Goal: Information Seeking & Learning: Learn about a topic

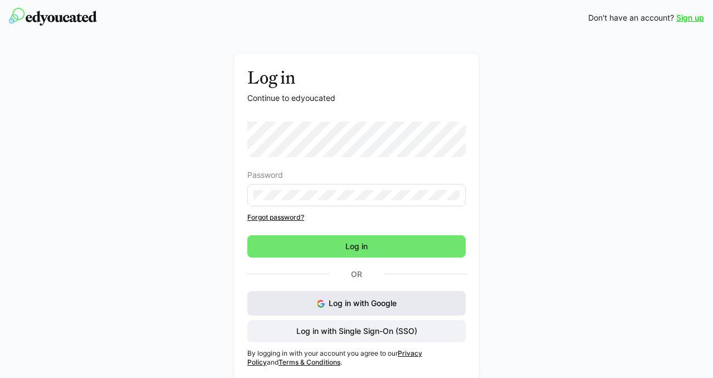
click at [421, 299] on button "Log in with Google" at bounding box center [356, 303] width 218 height 25
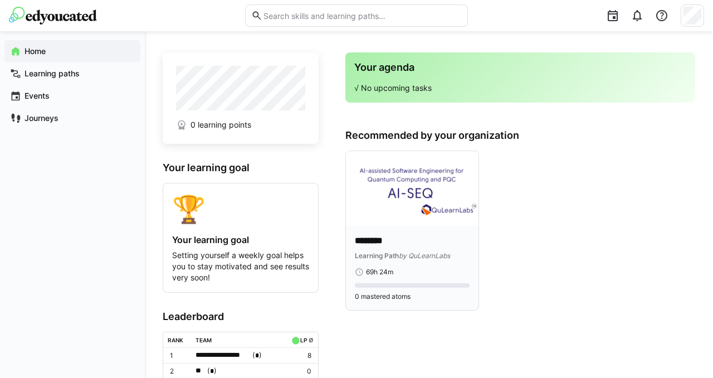
scroll to position [2, 0]
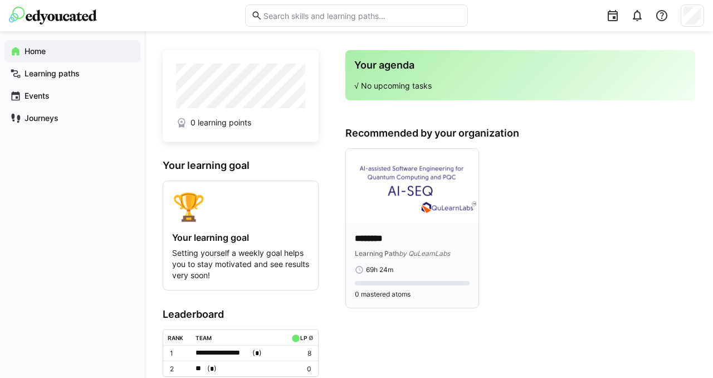
click at [398, 176] on img at bounding box center [412, 186] width 133 height 75
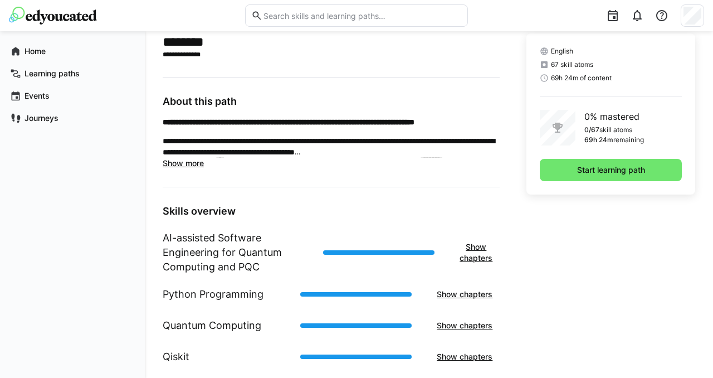
scroll to position [320, 0]
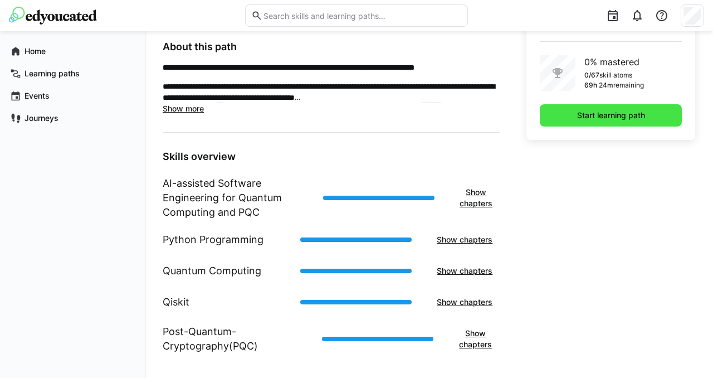
click at [607, 114] on span "Start learning path" at bounding box center [611, 115] width 71 height 11
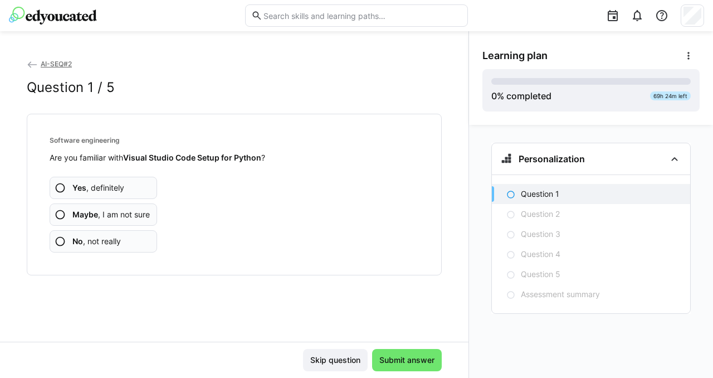
click at [91, 186] on span "Yes , definitely" at bounding box center [98, 187] width 52 height 11
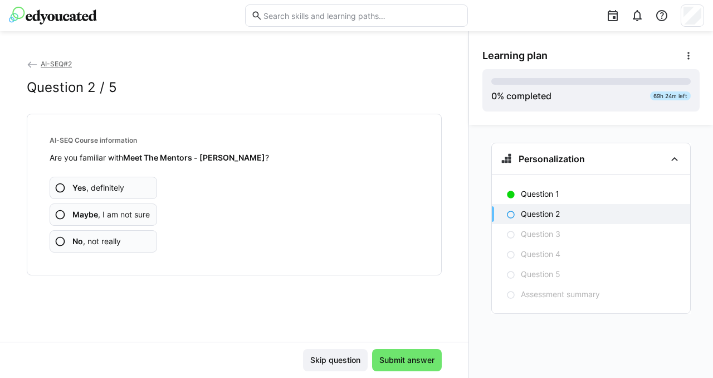
click at [144, 189] on app-assessment-question-radio "Yes , definitely" at bounding box center [104, 188] width 108 height 22
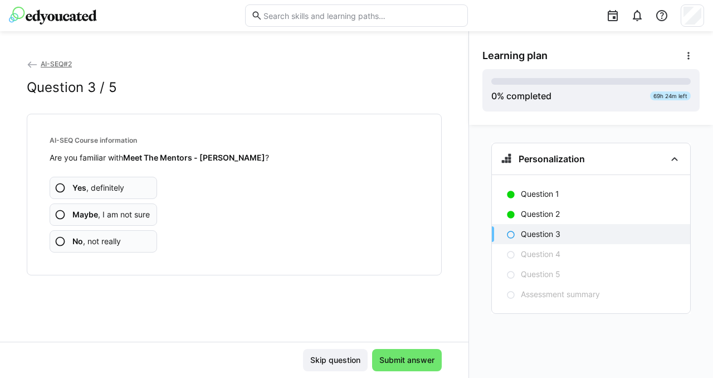
click at [137, 240] on app-assessment-question-radio "No , not really" at bounding box center [104, 241] width 108 height 22
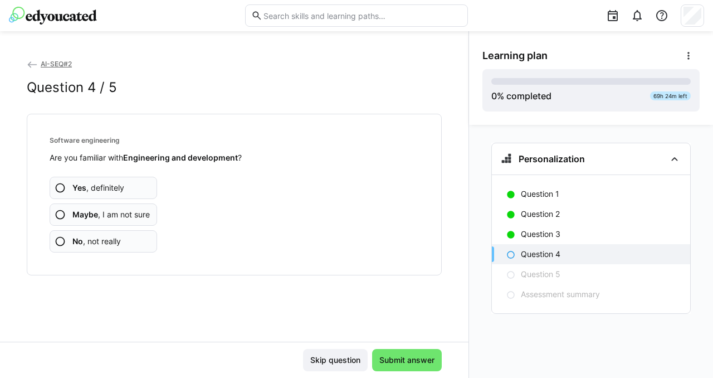
click at [149, 187] on app-assessment-question-radio "Yes , definitely" at bounding box center [104, 188] width 108 height 22
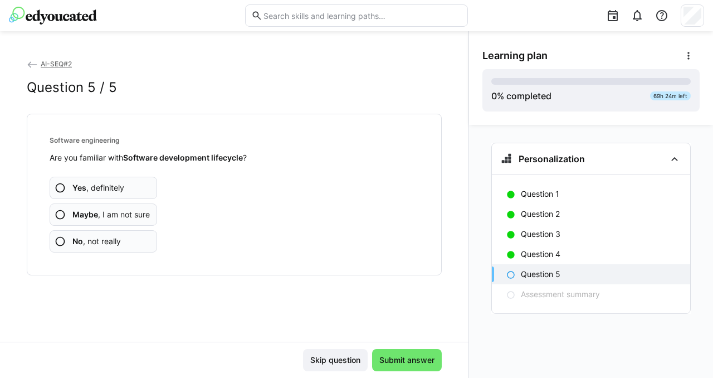
click at [153, 217] on app-assessment-question-radio "Maybe , I am not sure" at bounding box center [104, 214] width 108 height 22
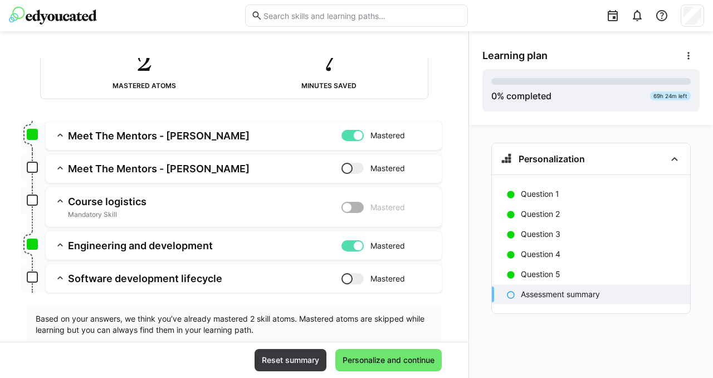
scroll to position [100, 0]
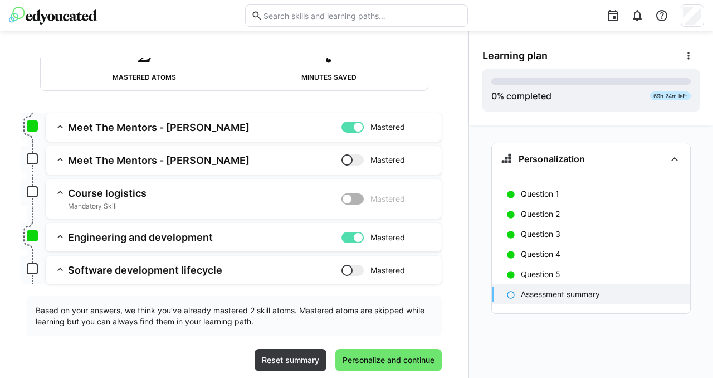
click at [353, 157] on div at bounding box center [353, 159] width 22 height 11
click at [353, 158] on div at bounding box center [358, 159] width 11 height 11
click at [364, 359] on span "Personalize and continue" at bounding box center [388, 359] width 95 height 11
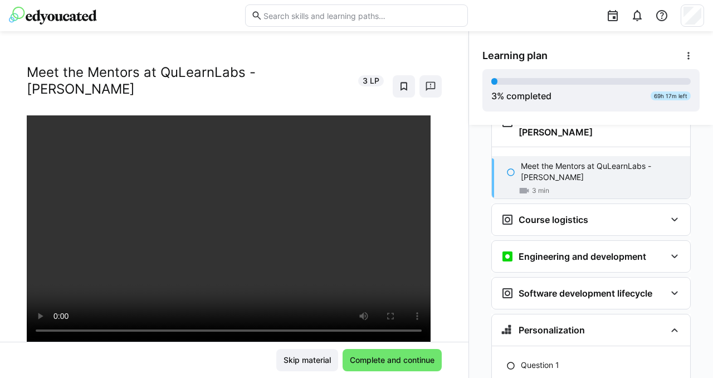
scroll to position [0, 0]
